Goal: Task Accomplishment & Management: Manage account settings

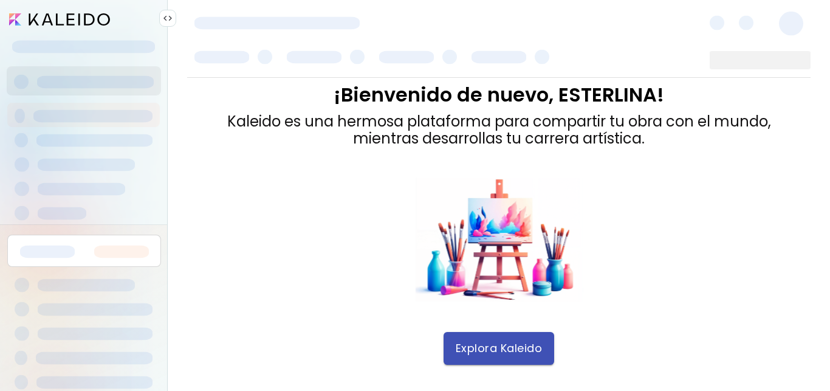
click at [533, 338] on button "Explora Kaleido" at bounding box center [499, 348] width 111 height 33
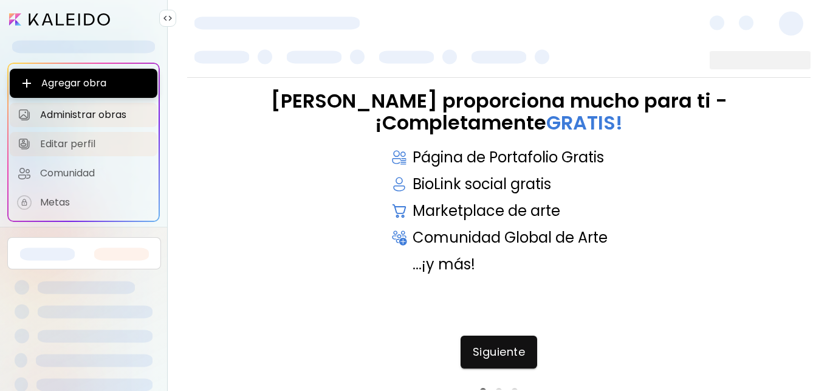
click at [67, 146] on span "Editar perfil" at bounding box center [95, 144] width 110 height 12
click at [66, 144] on span "Editar perfil" at bounding box center [95, 144] width 110 height 12
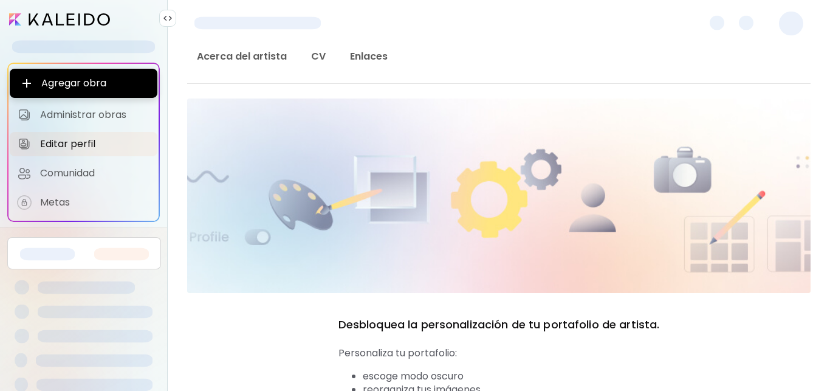
click at [795, 29] on span at bounding box center [791, 24] width 24 height 24
click at [786, 29] on span at bounding box center [791, 24] width 24 height 24
click at [795, 27] on span at bounding box center [791, 24] width 24 height 24
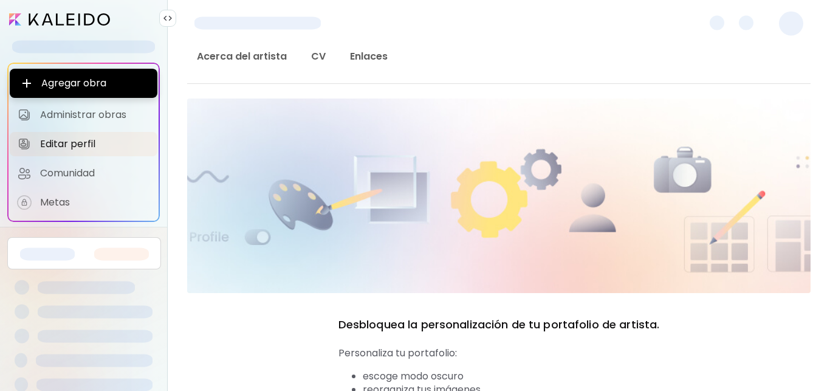
click at [795, 27] on span at bounding box center [791, 24] width 24 height 24
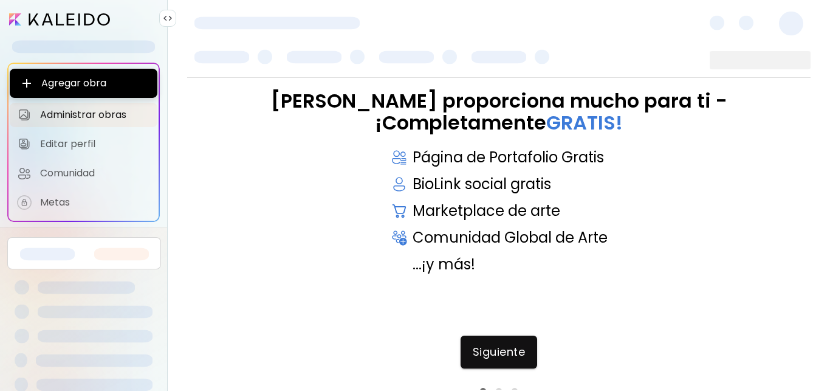
click at [168, 20] on img at bounding box center [168, 18] width 10 height 10
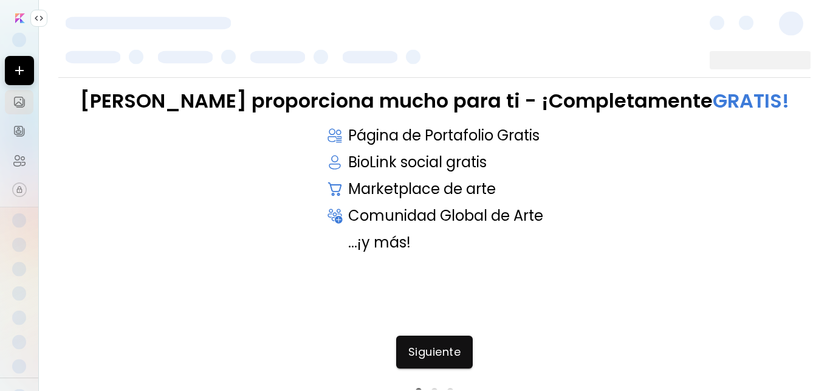
click at [37, 19] on img at bounding box center [39, 18] width 10 height 10
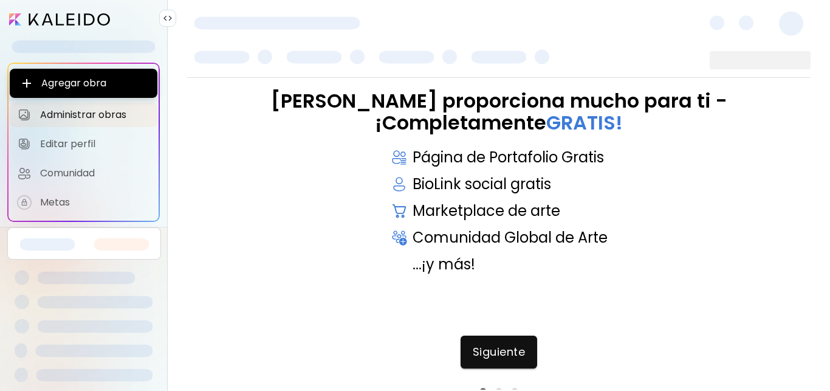
click at [796, 26] on span at bounding box center [791, 24] width 24 height 24
